Goal: Navigation & Orientation: Find specific page/section

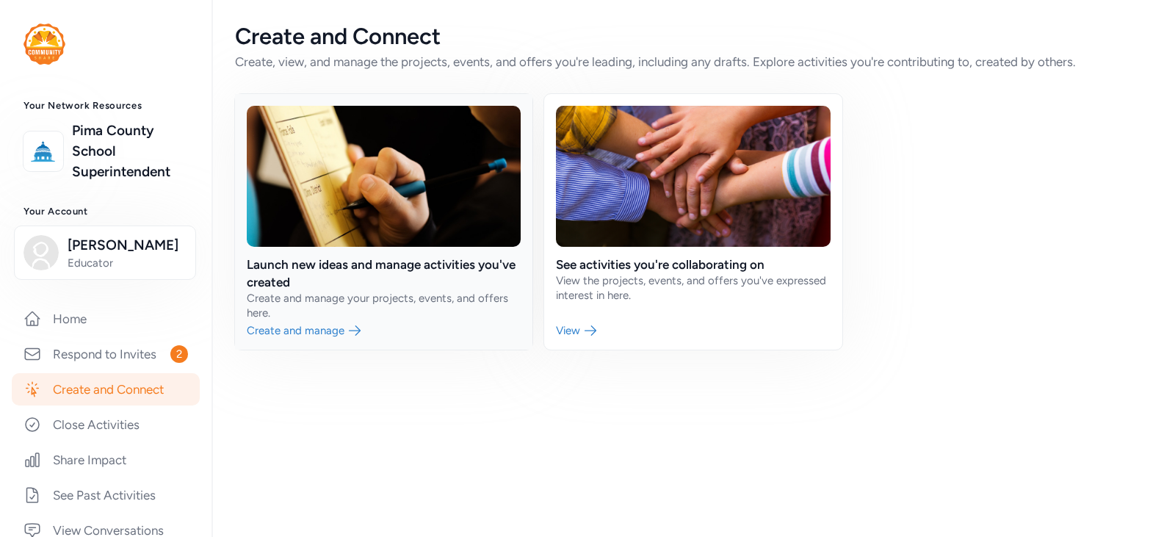
click at [341, 325] on link at bounding box center [383, 222] width 297 height 256
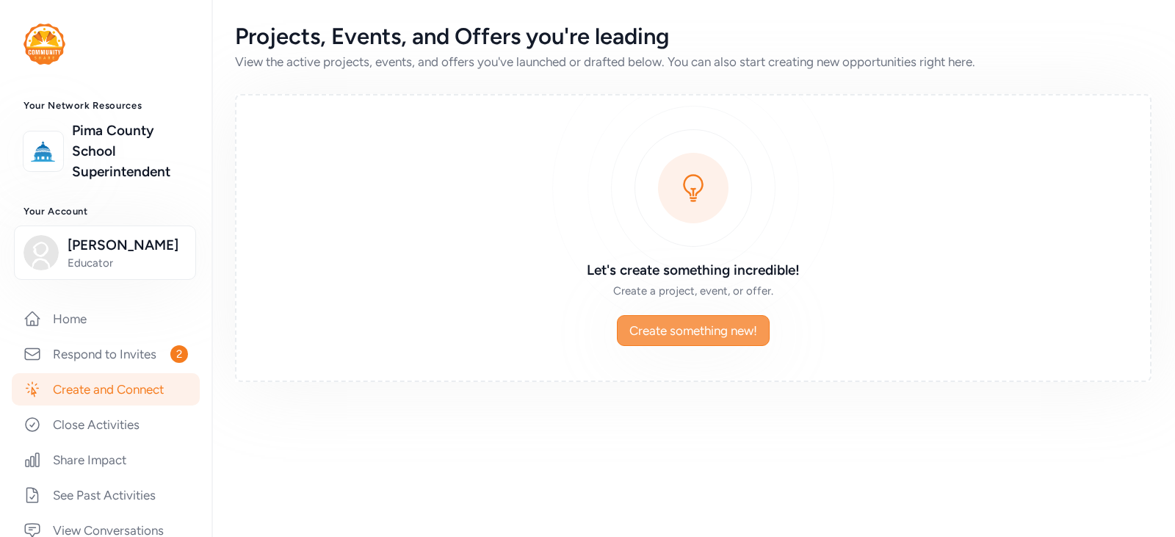
click at [683, 317] on button "Create something new!" at bounding box center [693, 330] width 153 height 31
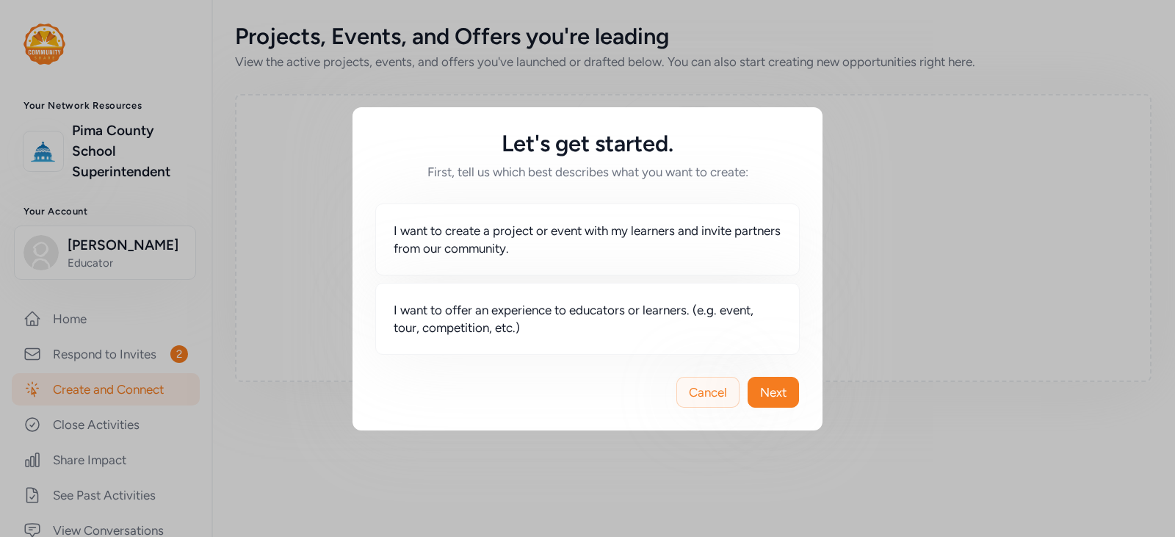
click at [693, 388] on span "Cancel" at bounding box center [708, 392] width 38 height 18
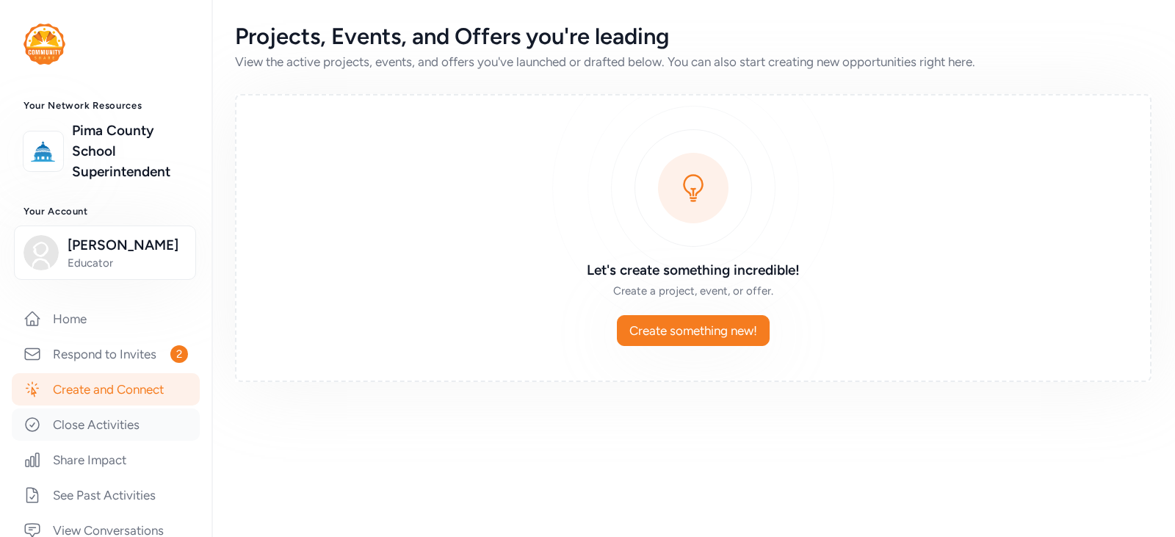
click at [101, 427] on link "Close Activities" at bounding box center [106, 424] width 188 height 32
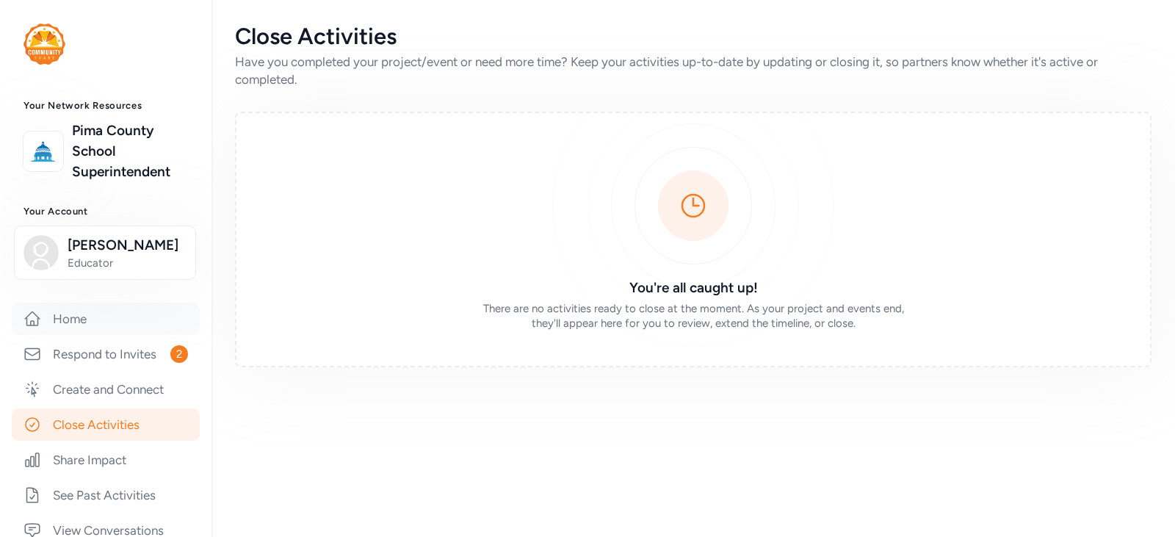
click at [78, 328] on link "Home" at bounding box center [106, 319] width 188 height 32
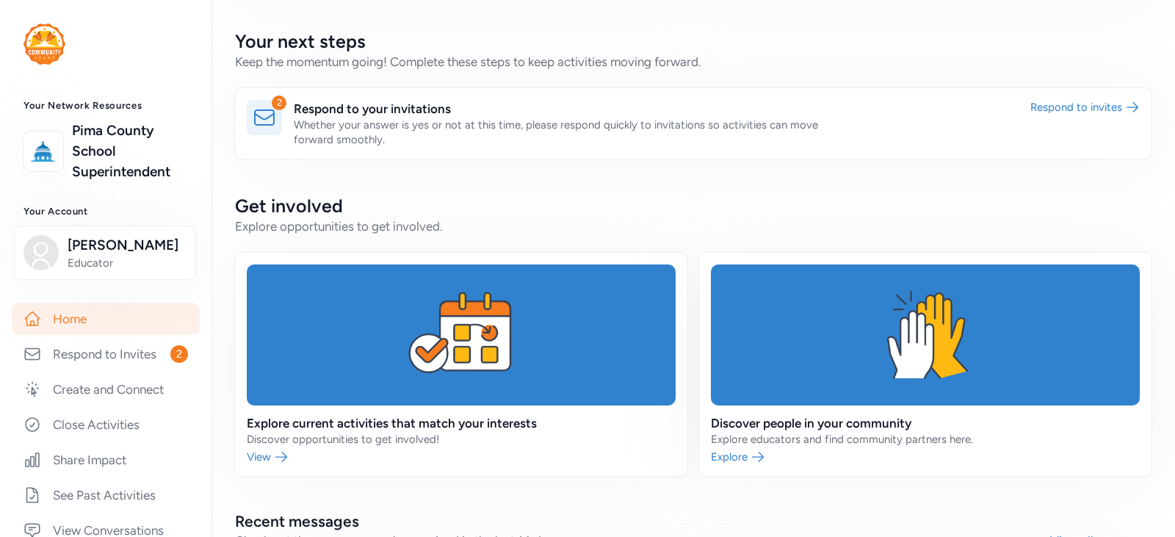
scroll to position [367, 0]
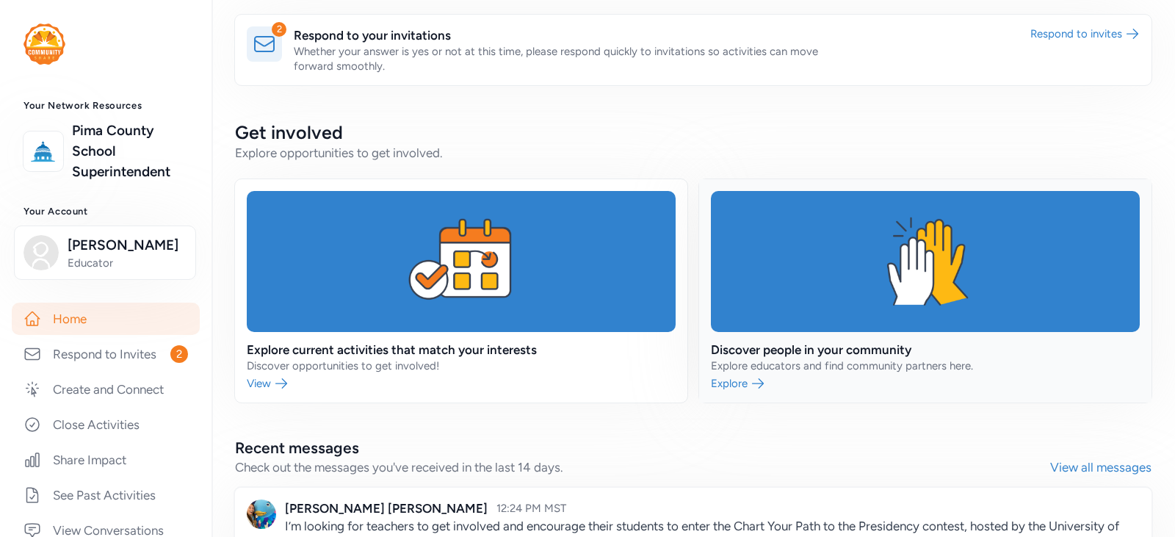
click at [765, 370] on link at bounding box center [925, 290] width 452 height 223
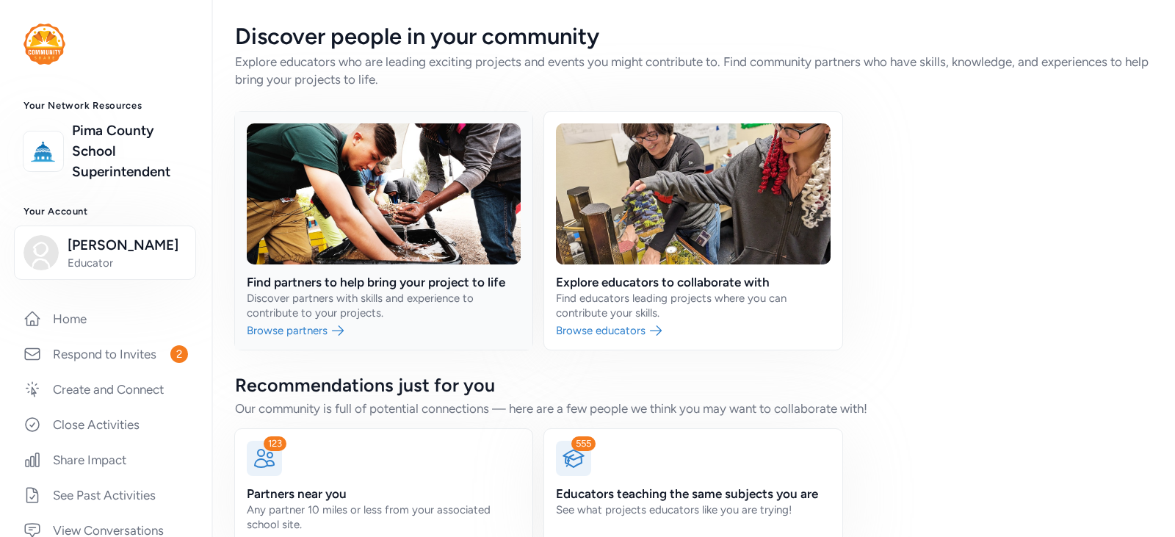
click at [349, 328] on link at bounding box center [383, 231] width 297 height 238
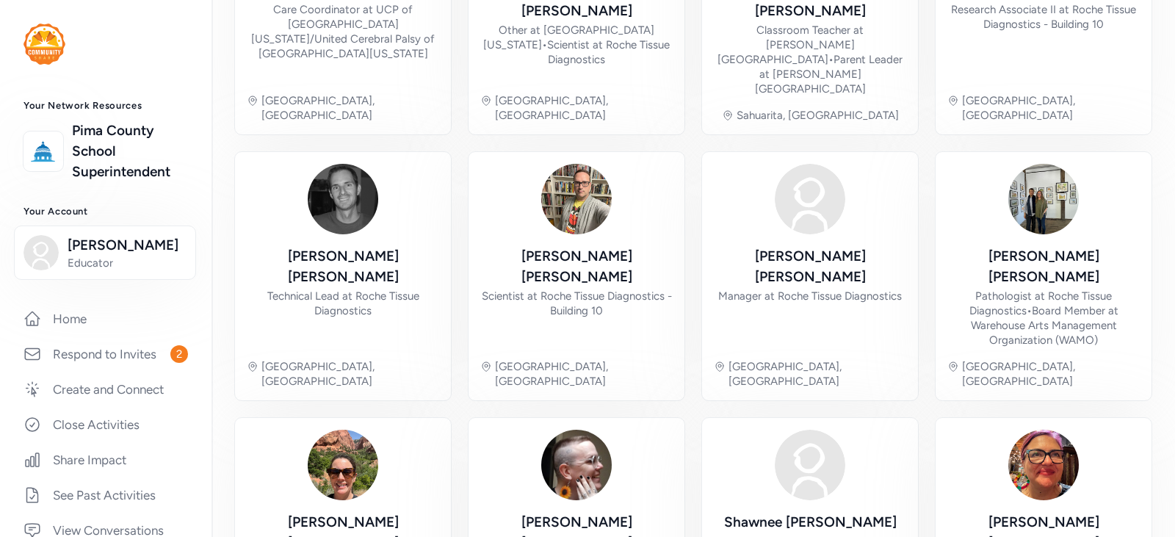
scroll to position [549, 0]
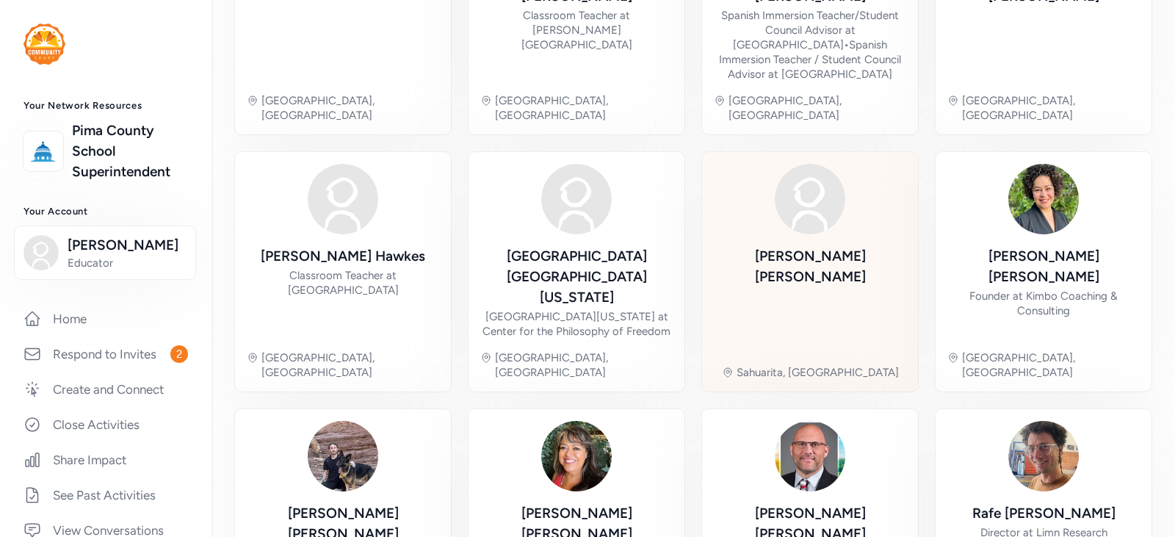
scroll to position [614, 0]
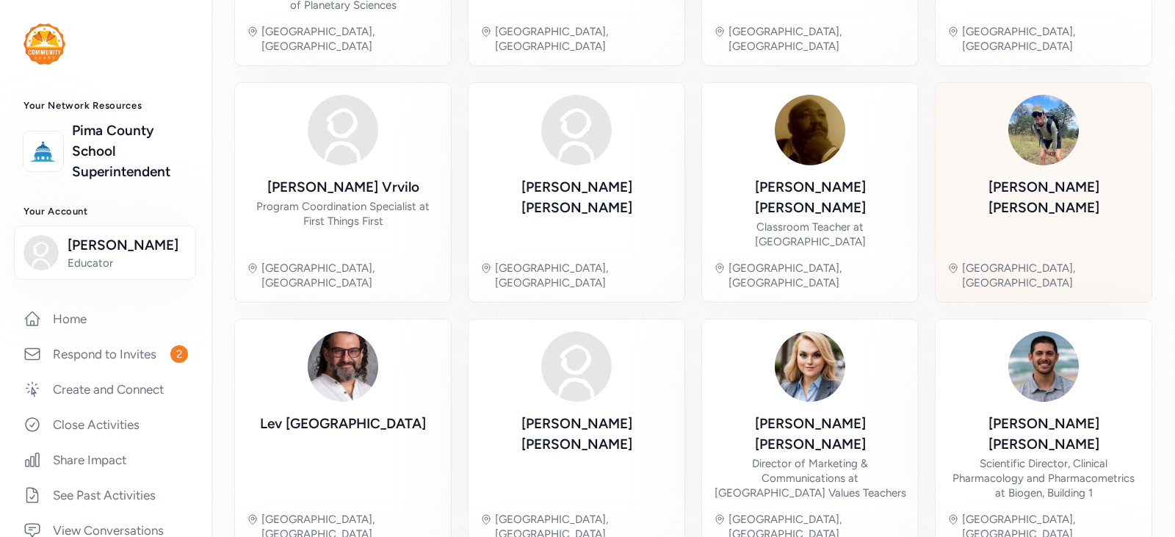
scroll to position [535, 0]
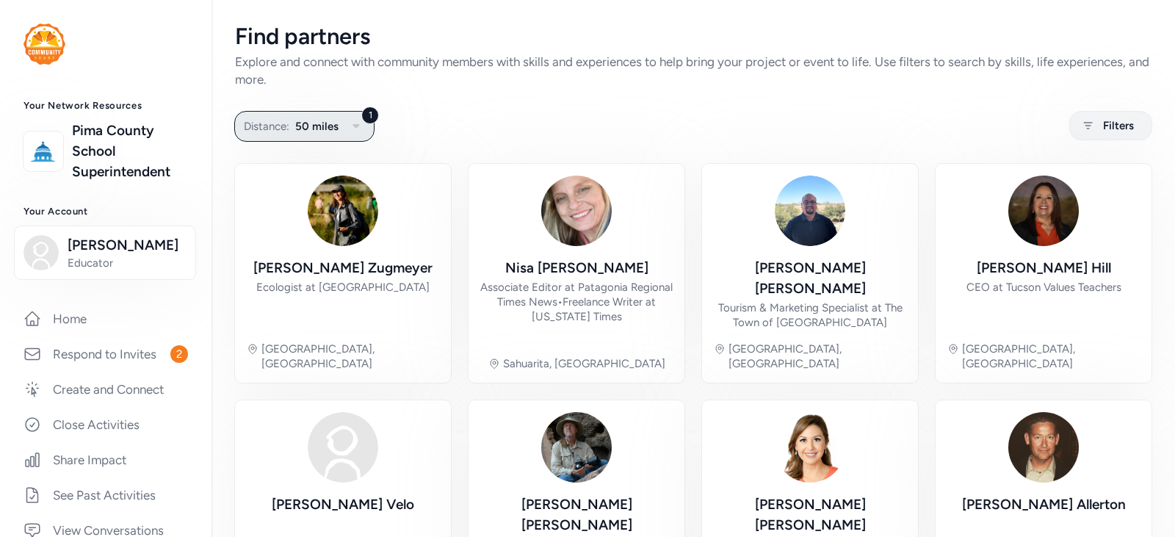
click at [292, 127] on button "1 Distance: 50 miles" at bounding box center [304, 126] width 140 height 31
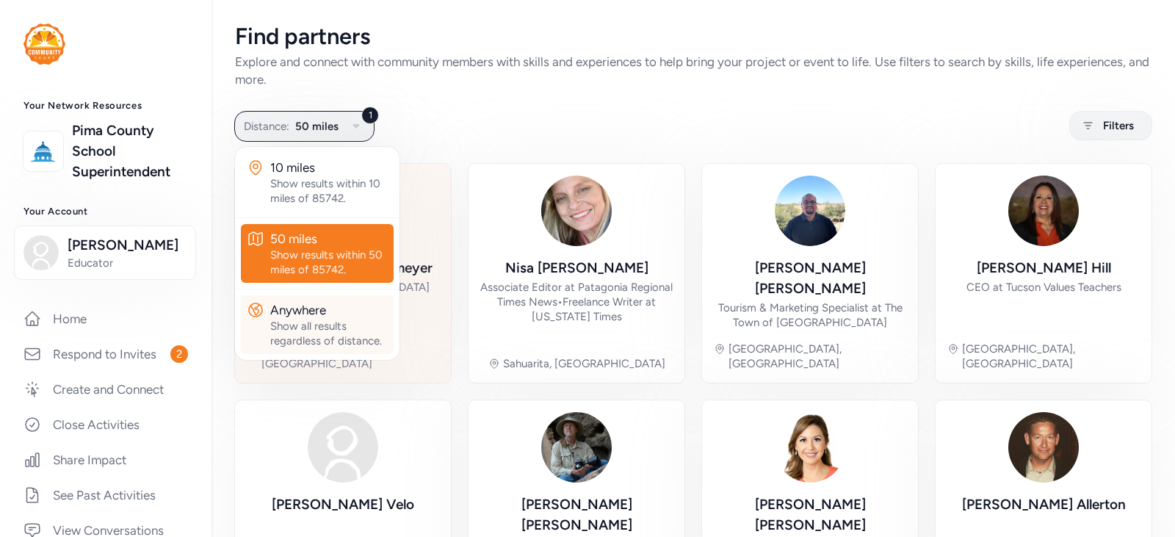
click at [309, 319] on div "Anywhere Show all results regardless of distance." at bounding box center [329, 324] width 118 height 47
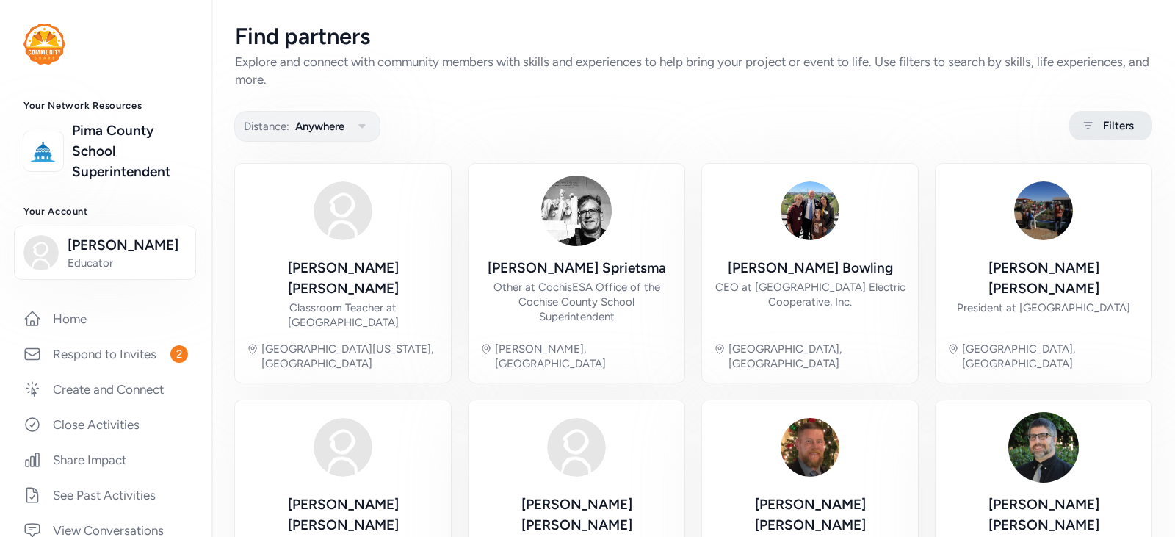
click at [1103, 126] on span "Filters" at bounding box center [1118, 126] width 31 height 18
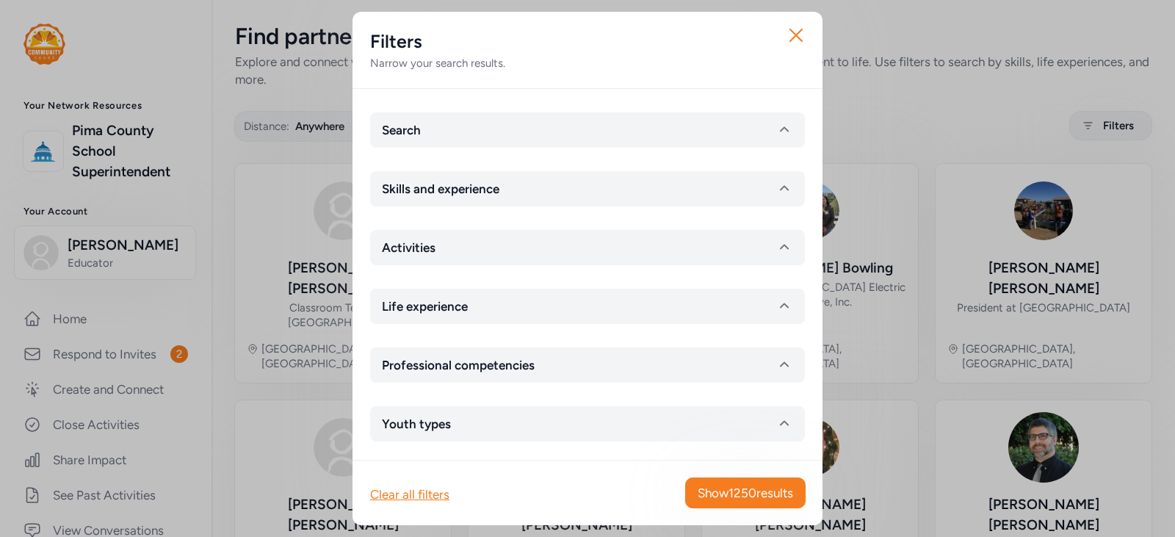
scroll to position [5, 0]
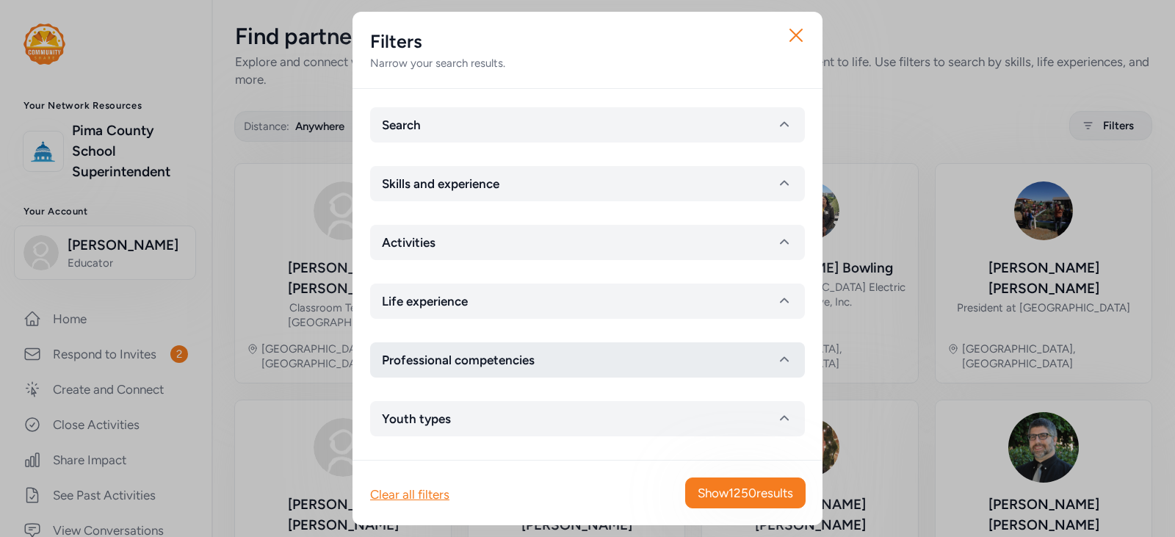
click at [578, 350] on button "Professional competencies" at bounding box center [587, 359] width 435 height 35
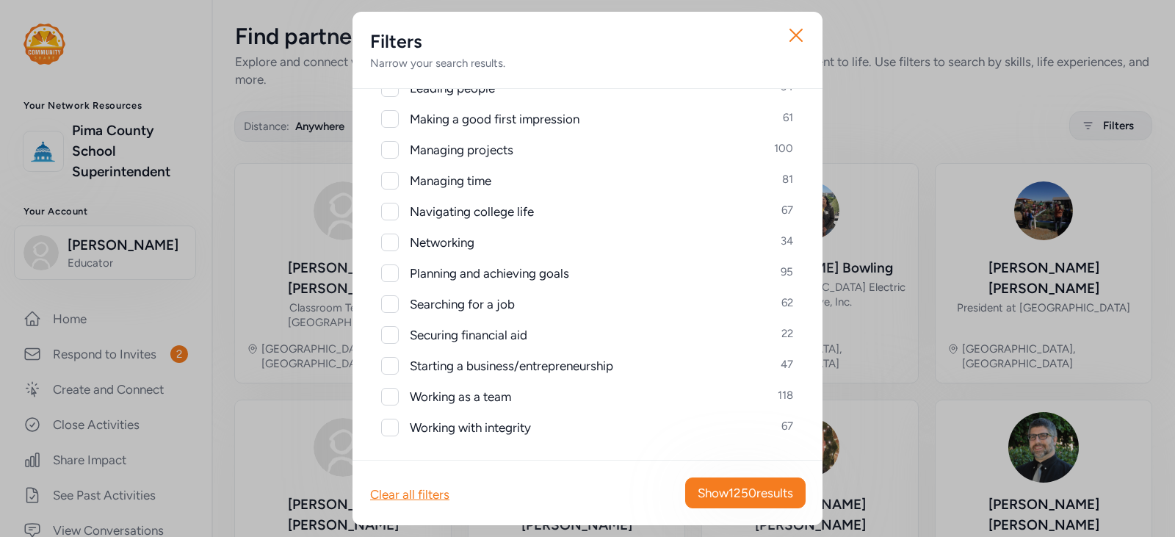
scroll to position [665, 0]
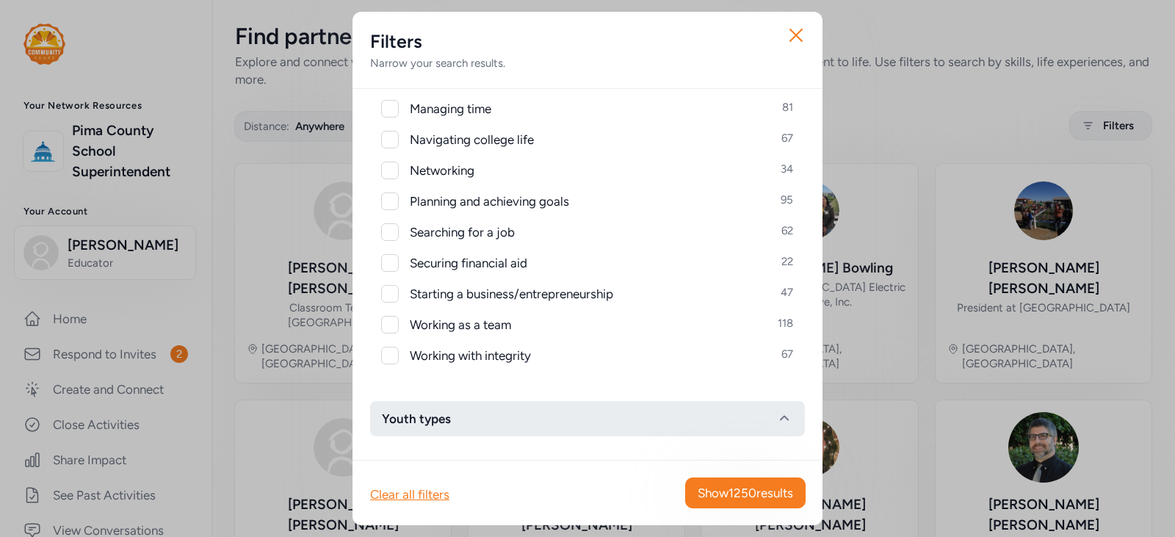
click at [483, 416] on button "Youth types" at bounding box center [587, 418] width 435 height 35
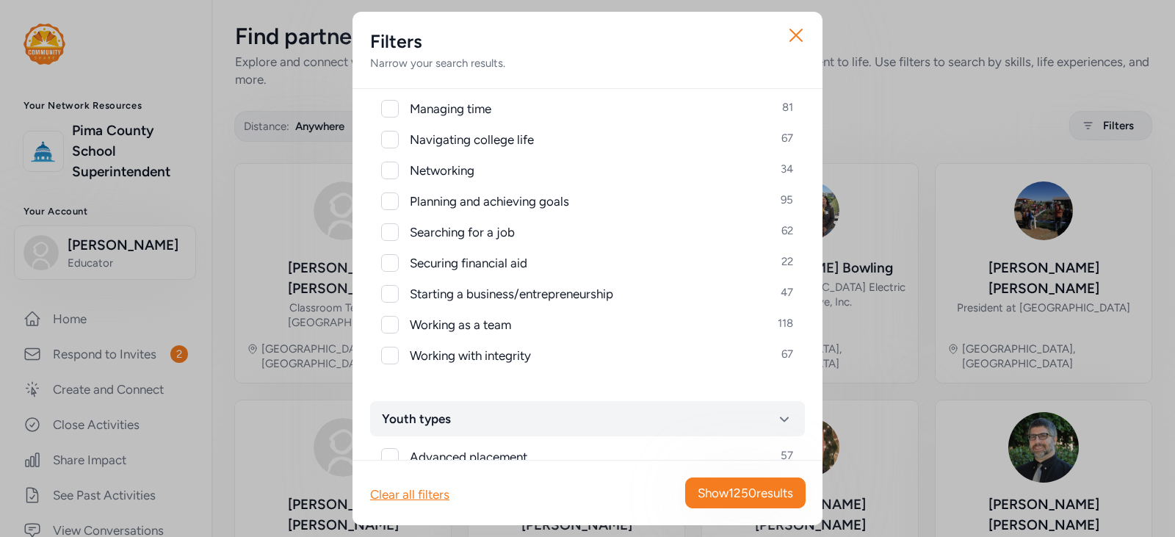
scroll to position [923, 0]
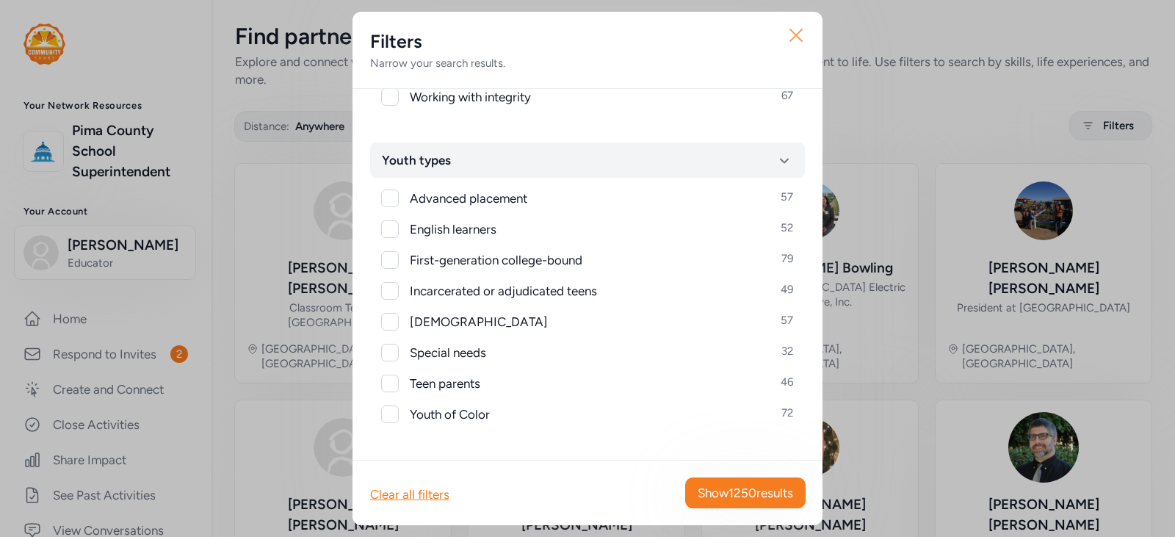
click at [795, 33] on icon "button" at bounding box center [796, 35] width 12 height 12
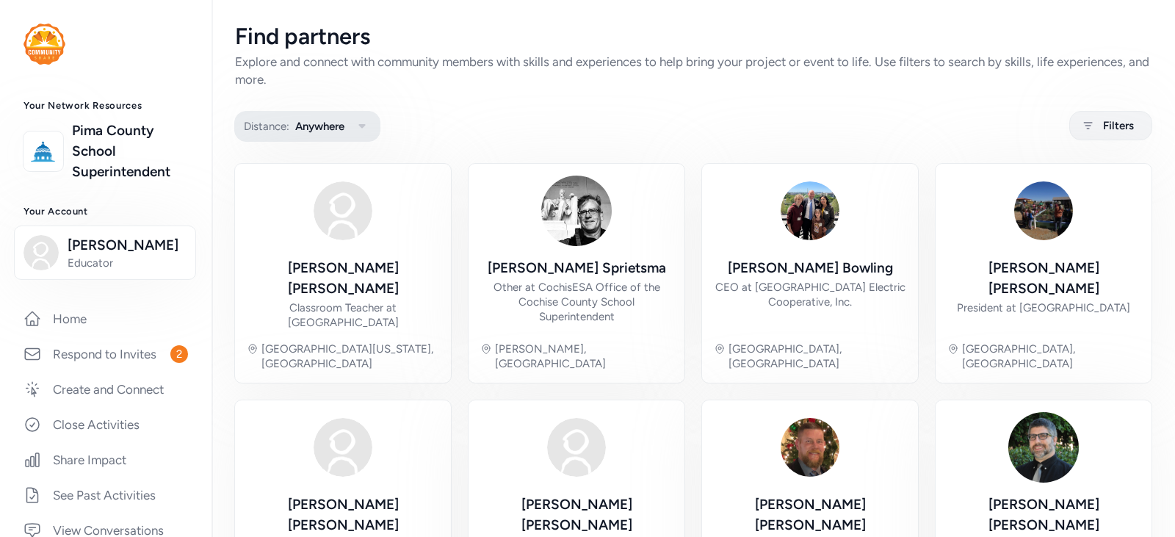
click at [331, 131] on span "Anywhere" at bounding box center [319, 127] width 49 height 18
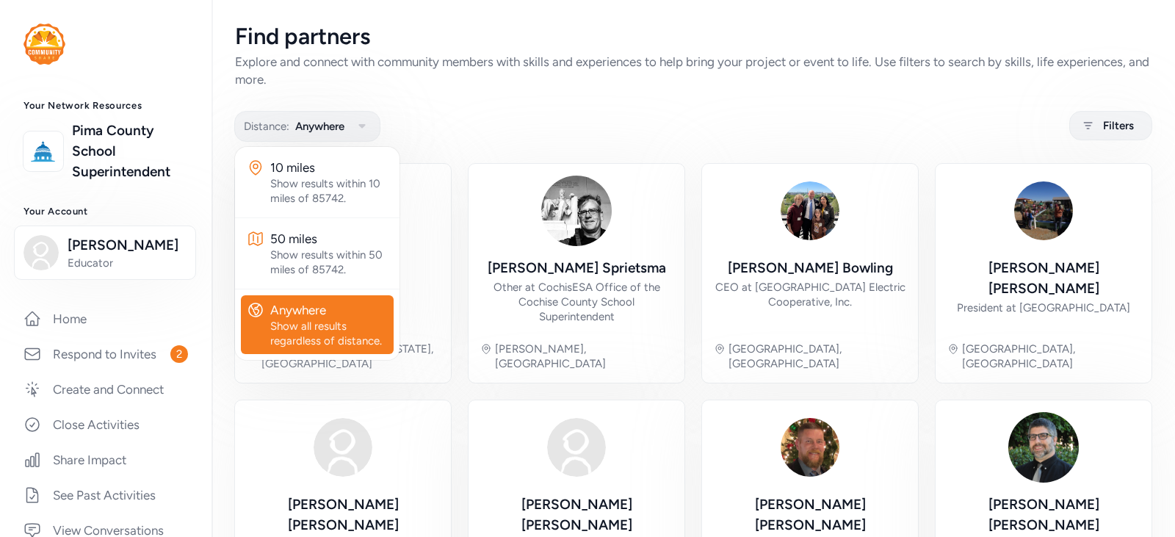
click at [579, 120] on div "Distance: Anywhere 10 miles Show results within 10 miles of 85742. 50 miles Sho…" at bounding box center [693, 126] width 917 height 29
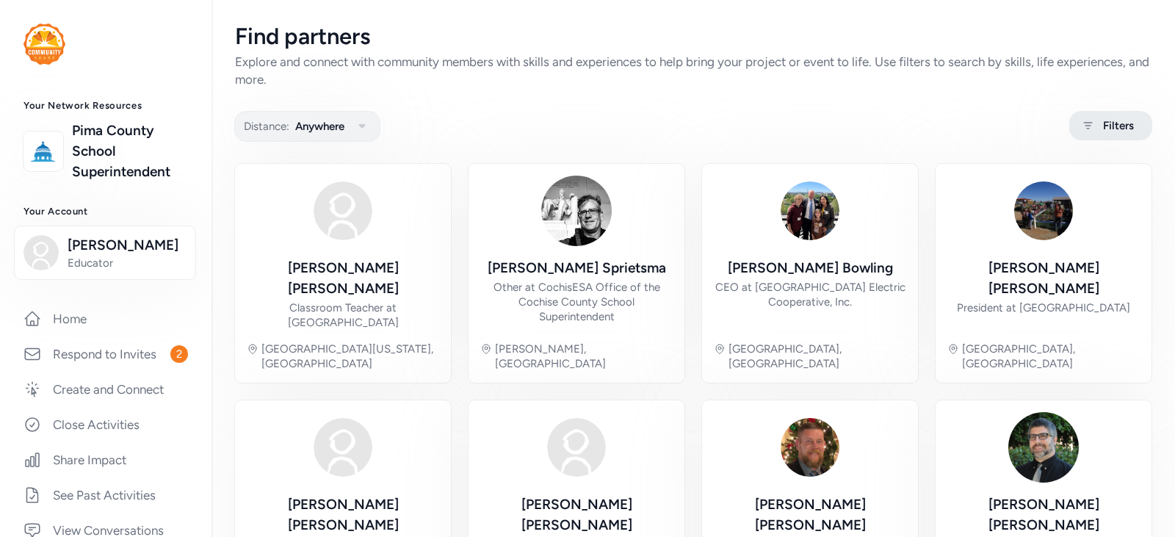
click at [1069, 127] on div "Filters" at bounding box center [1110, 125] width 83 height 29
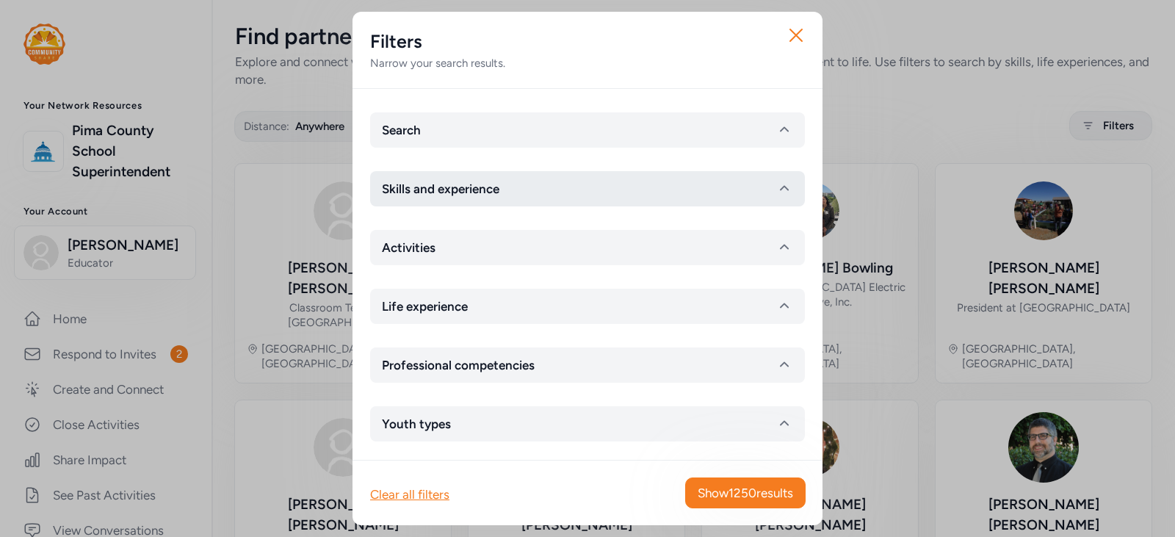
scroll to position [5, 0]
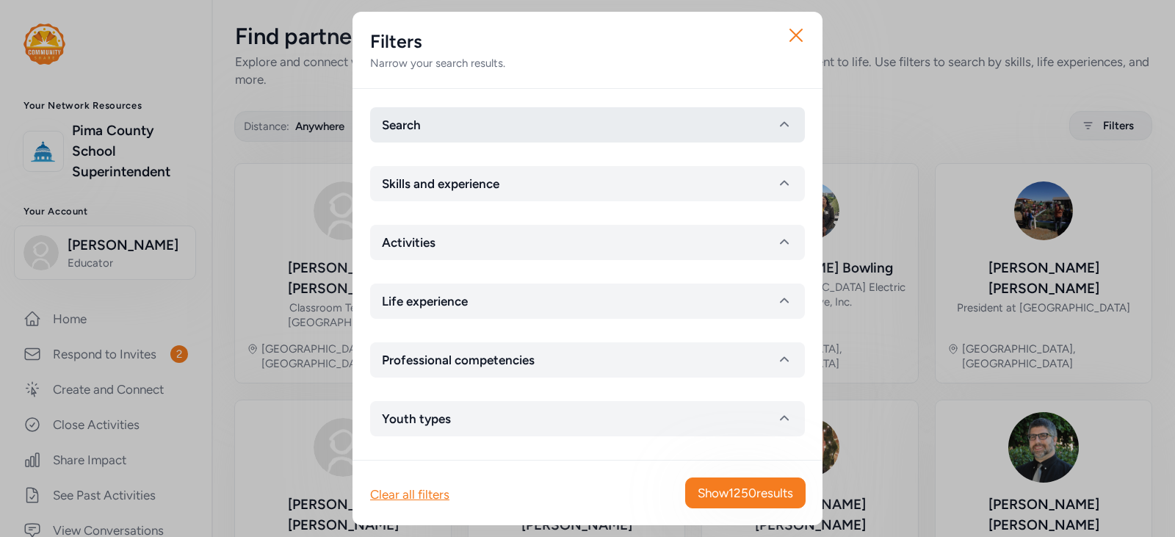
click at [544, 128] on button "Search" at bounding box center [587, 124] width 435 height 35
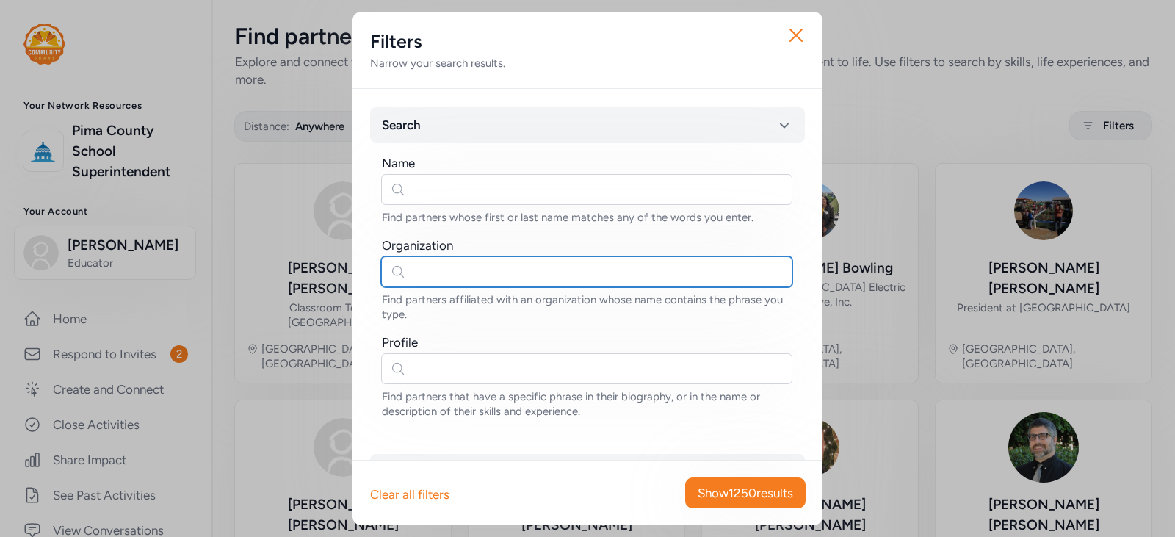
click at [524, 277] on input "text" at bounding box center [586, 271] width 411 height 31
type input "c"
type input "diamond"
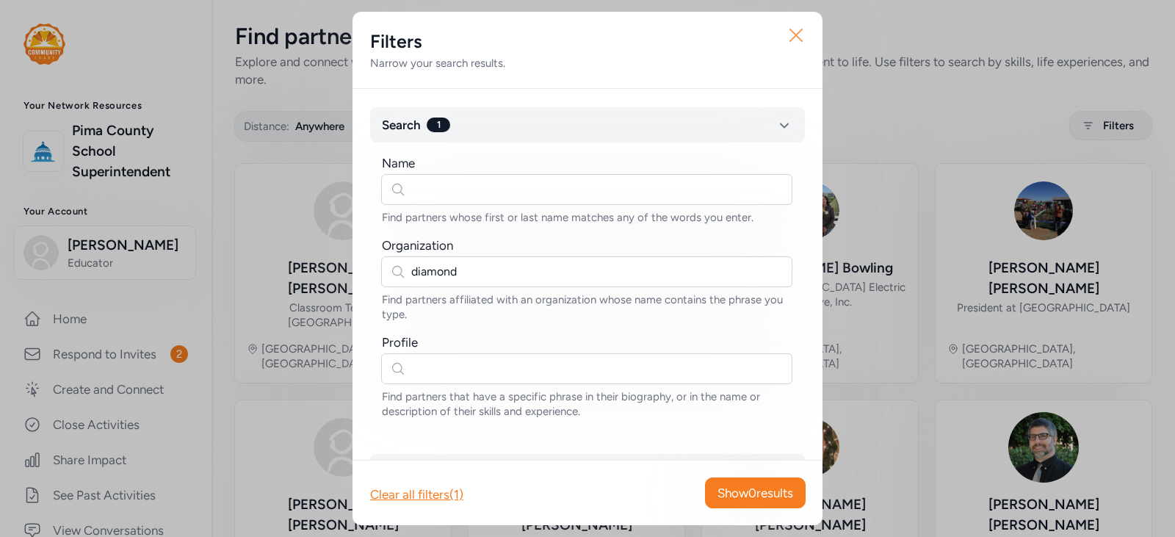
click at [794, 29] on icon "button" at bounding box center [796, 36] width 24 height 24
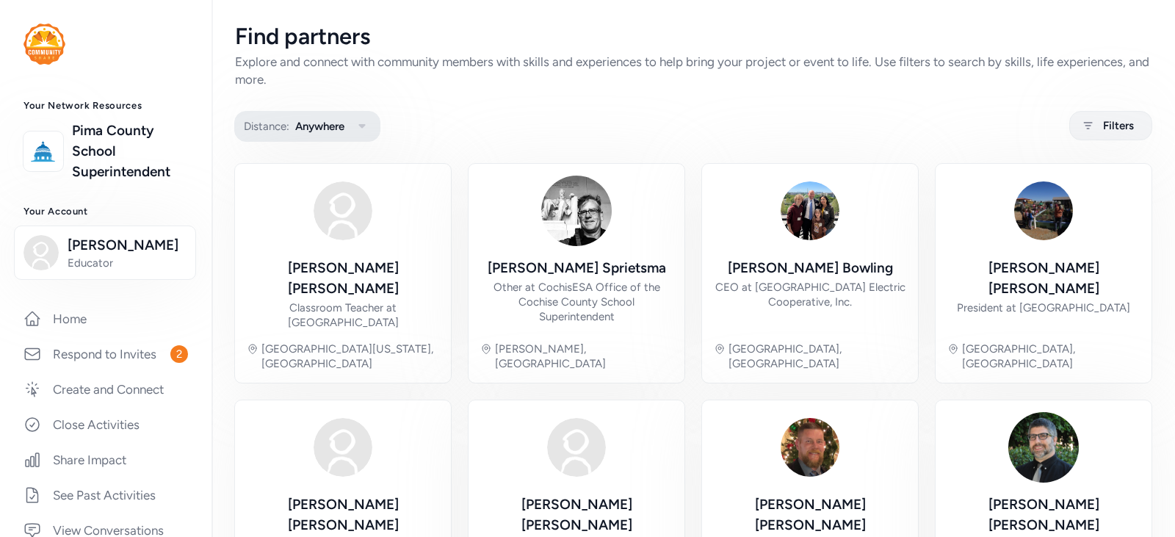
click at [357, 129] on icon "button" at bounding box center [362, 127] width 18 height 18
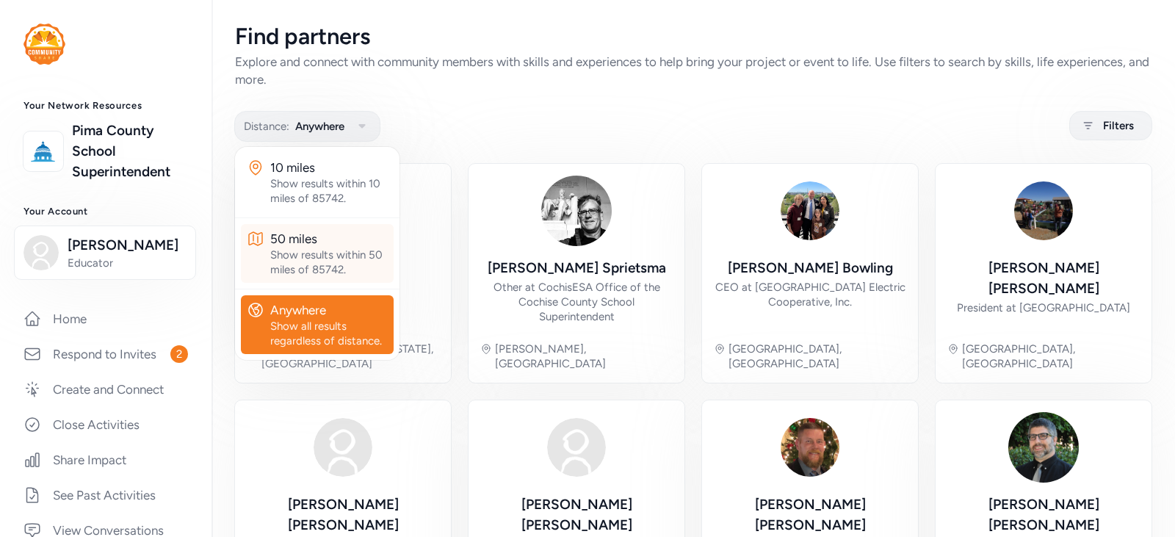
click at [323, 249] on div "Show results within 50 miles of 85742." at bounding box center [329, 262] width 118 height 29
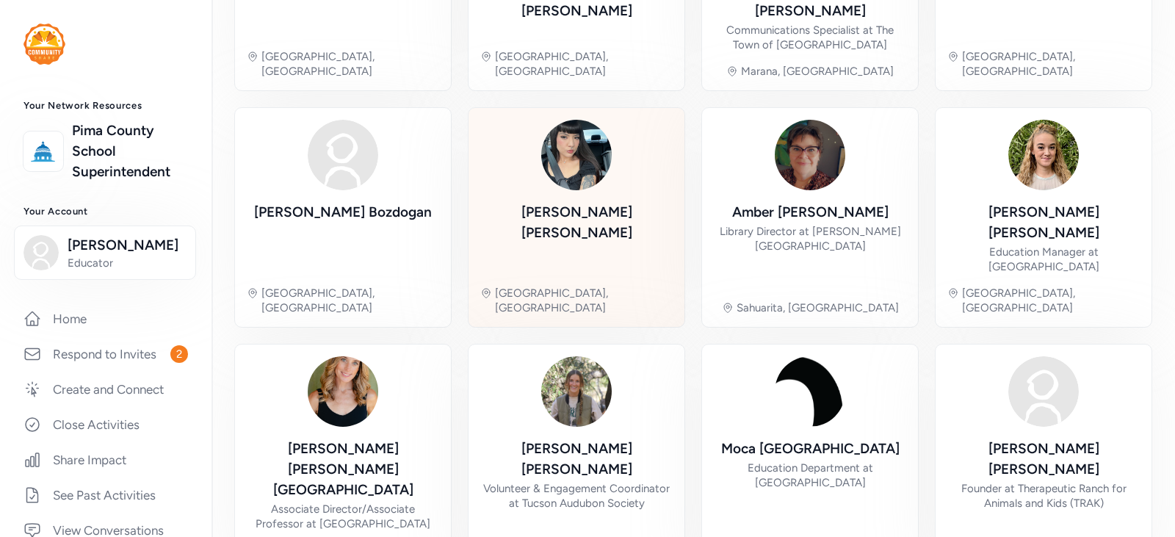
scroll to position [526, 0]
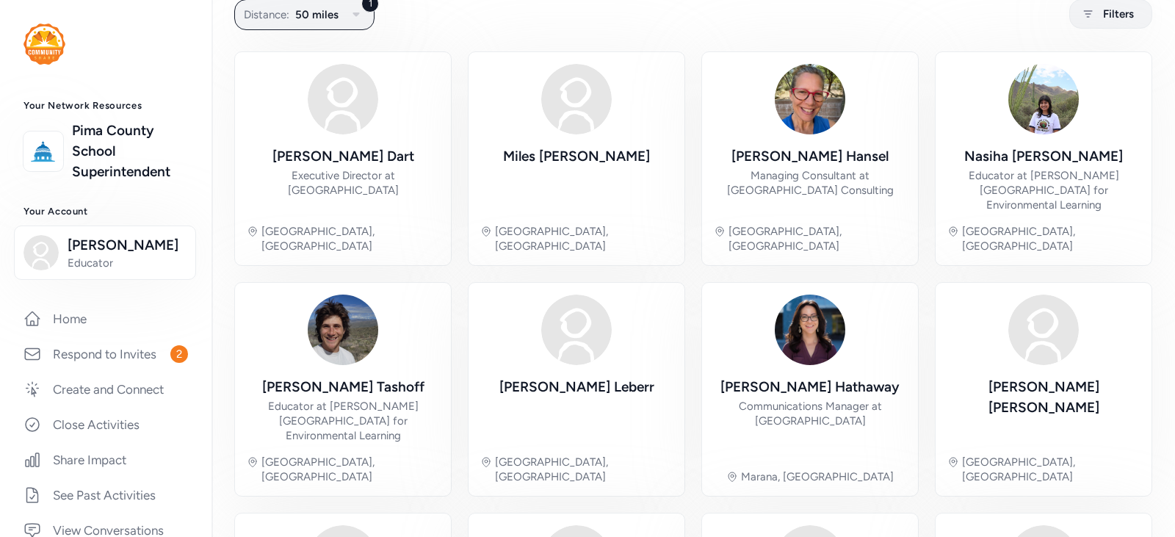
click at [674, 43] on div "Find partners Explore and connect with community members with skills and experi…" at bounding box center [694, 456] width 964 height 1136
